Goal: Task Accomplishment & Management: Manage account settings

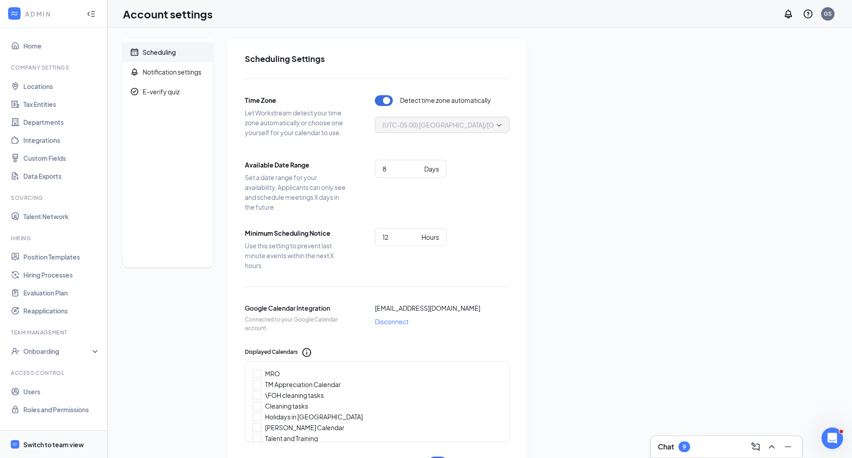
click at [62, 443] on div "Switch to team view" at bounding box center [53, 444] width 61 height 9
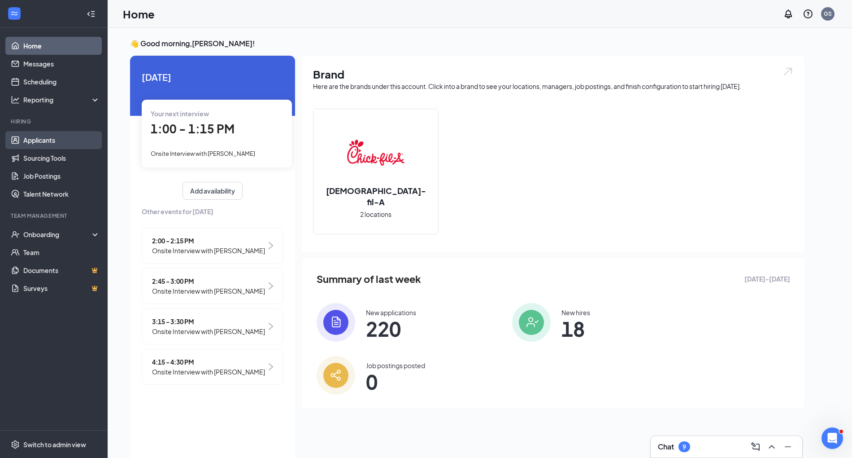
click at [37, 139] on link "Applicants" at bounding box center [61, 140] width 77 height 18
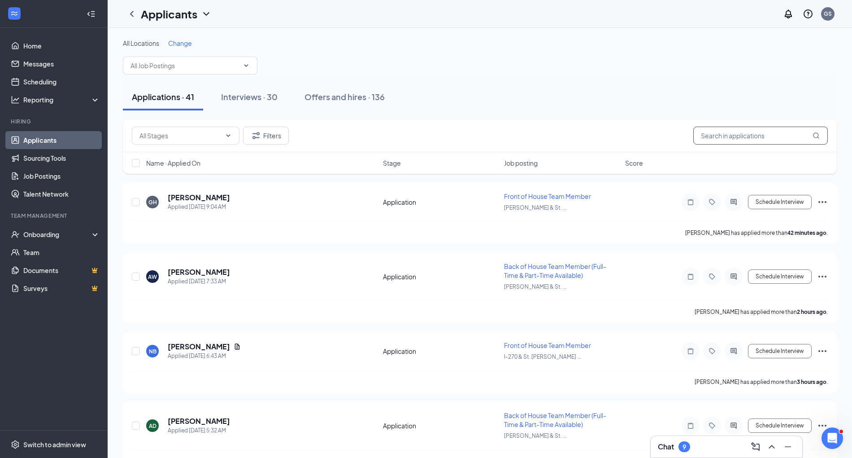
click at [429, 135] on input "text" at bounding box center [761, 136] width 135 height 18
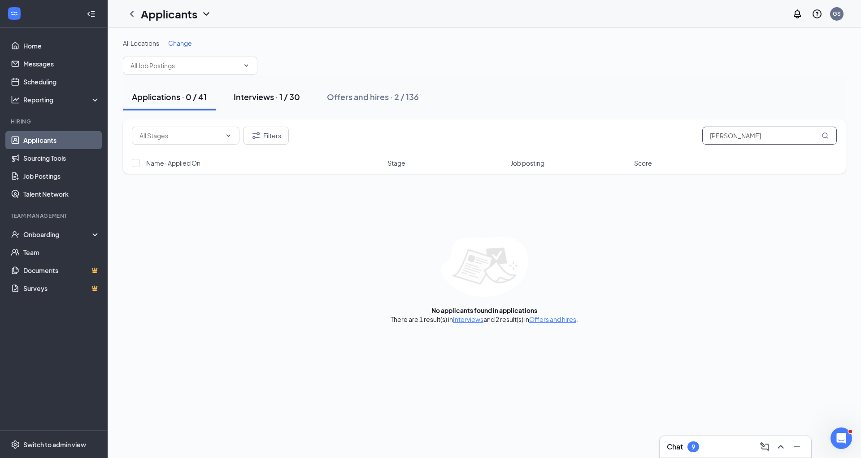
type input "James"
click at [242, 96] on div "Interviews · 1 / 30" at bounding box center [267, 96] width 66 height 11
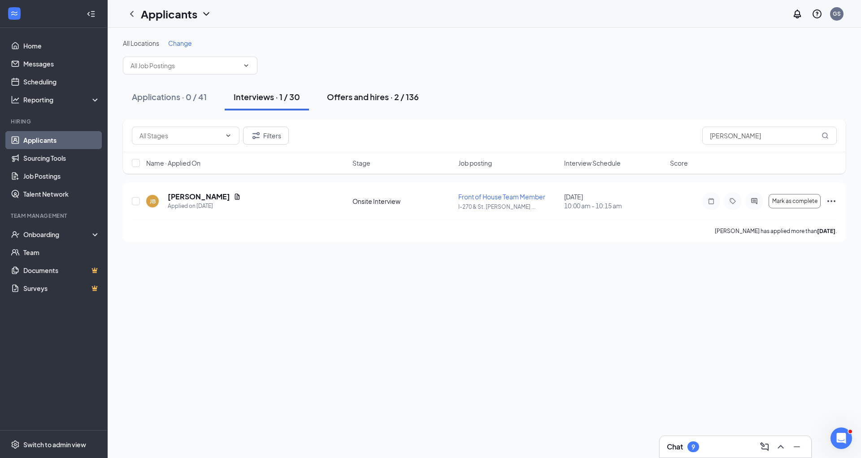
click at [362, 98] on div "Offers and hires · 2 / 136" at bounding box center [373, 96] width 92 height 11
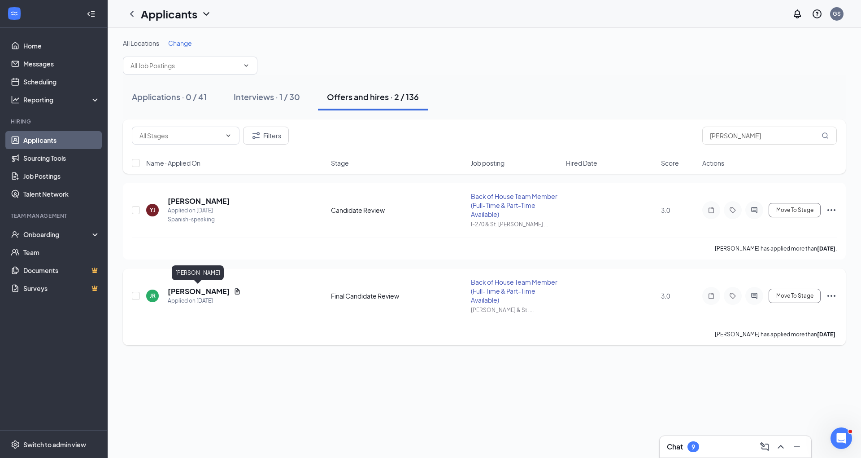
click at [206, 288] on h5 "James Robinson" at bounding box center [199, 291] width 62 height 10
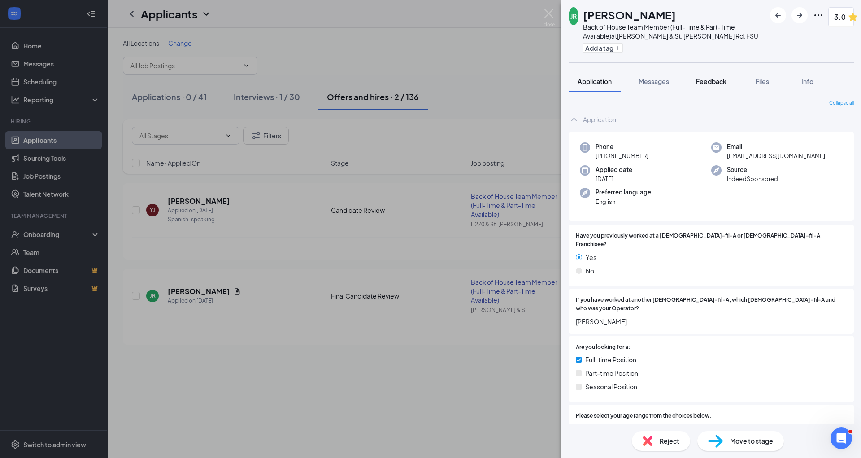
click at [429, 81] on span "Feedback" at bounding box center [711, 81] width 31 height 8
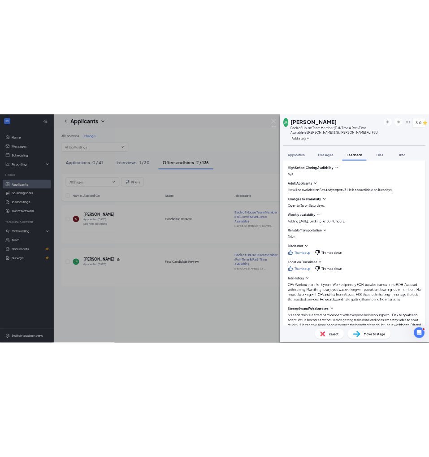
scroll to position [189, 0]
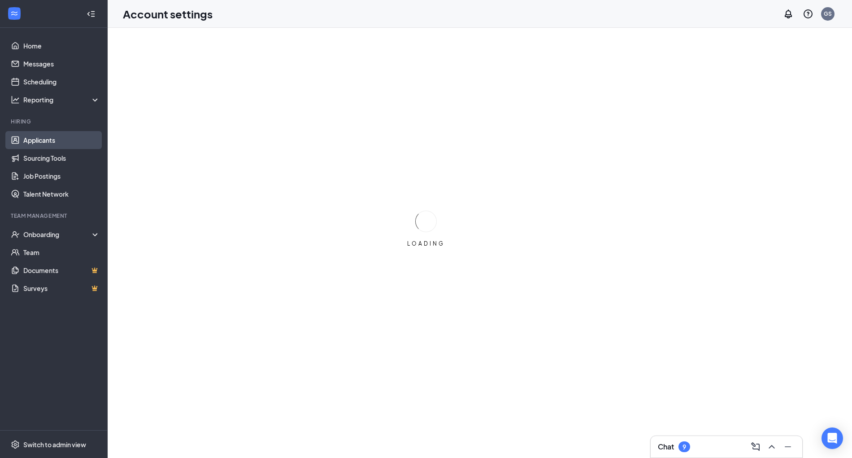
click at [37, 140] on link "Applicants" at bounding box center [61, 140] width 77 height 18
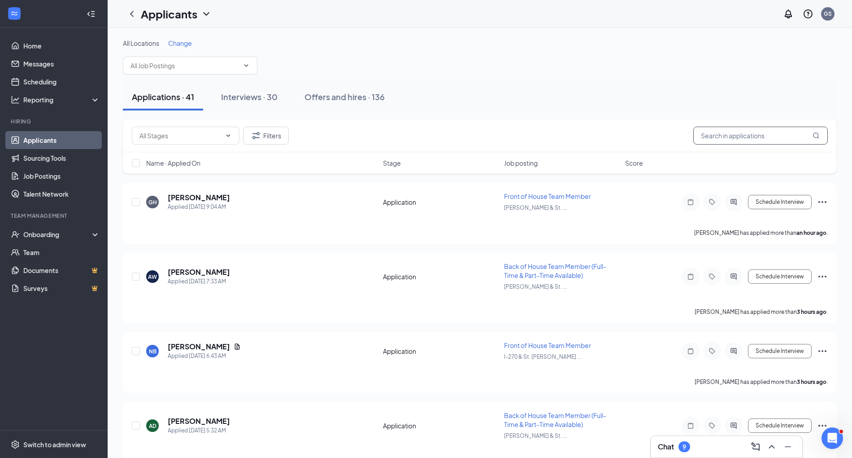
click at [730, 136] on input "text" at bounding box center [761, 136] width 135 height 18
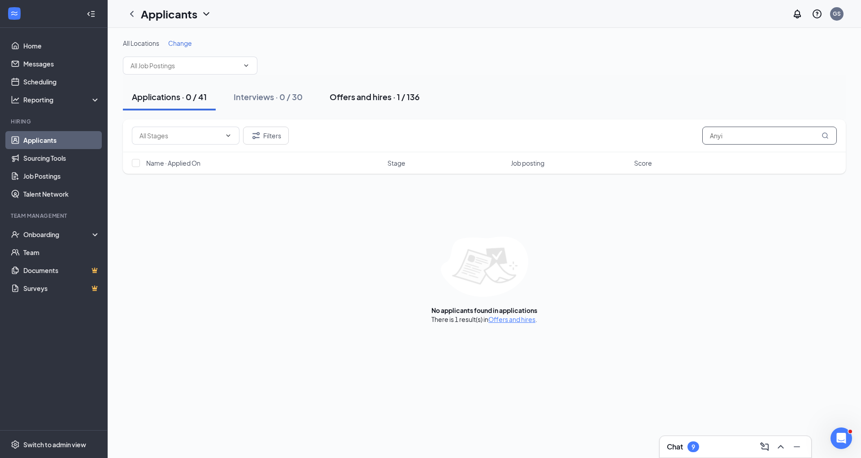
type input "Anyi"
click at [404, 102] on button "Offers and hires · 1 / 136" at bounding box center [375, 96] width 108 height 27
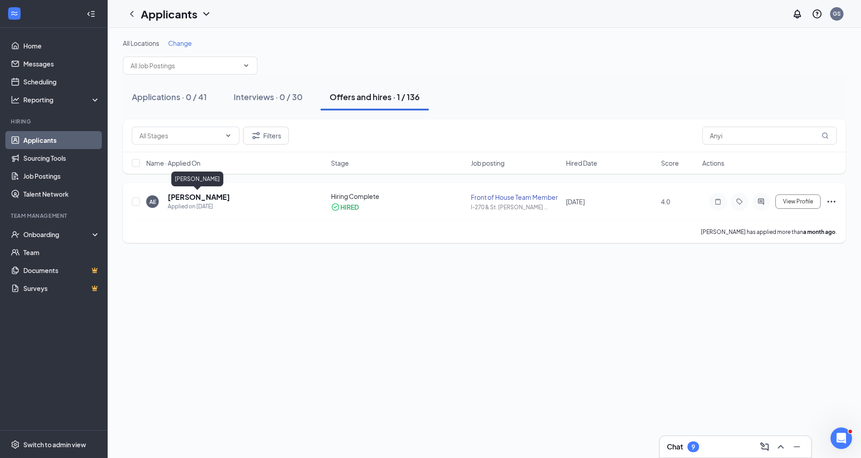
click at [185, 196] on h5 "[PERSON_NAME]" at bounding box center [199, 197] width 62 height 10
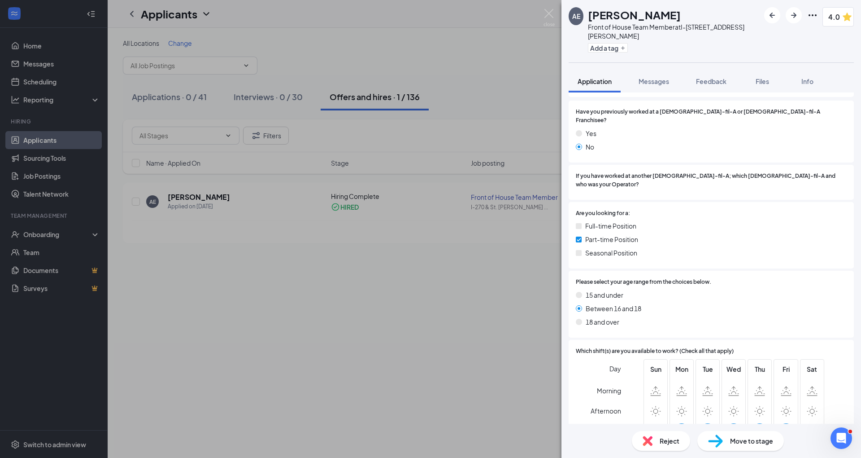
scroll to position [140, 0]
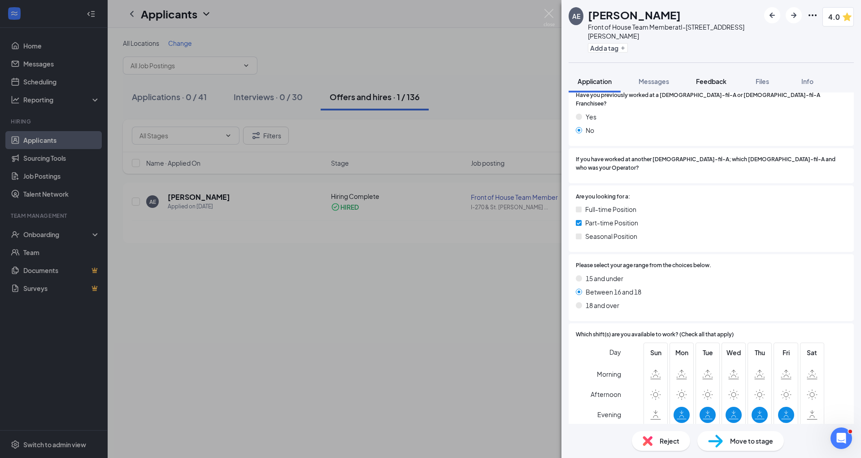
click at [713, 83] on span "Feedback" at bounding box center [711, 81] width 31 height 8
